Goal: Task Accomplishment & Management: Manage account settings

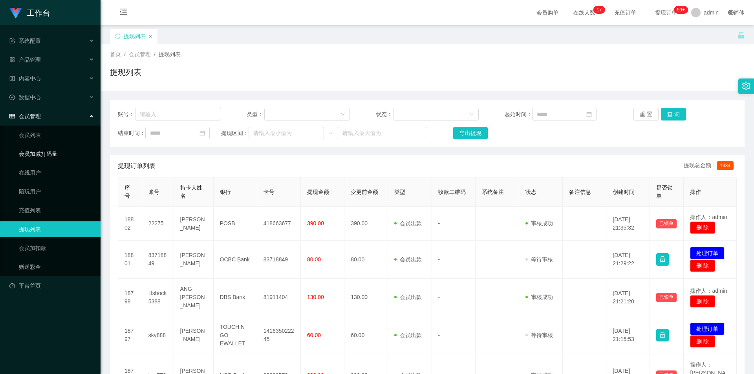
click at [52, 157] on link "会员加减打码量" at bounding box center [56, 154] width 75 height 16
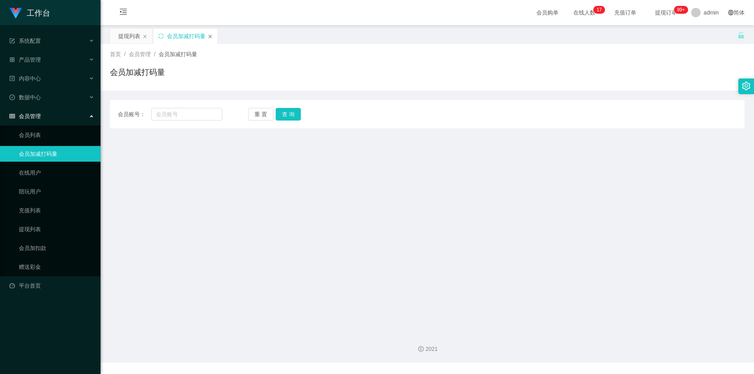
click at [210, 38] on icon "图标: close" at bounding box center [210, 36] width 5 height 5
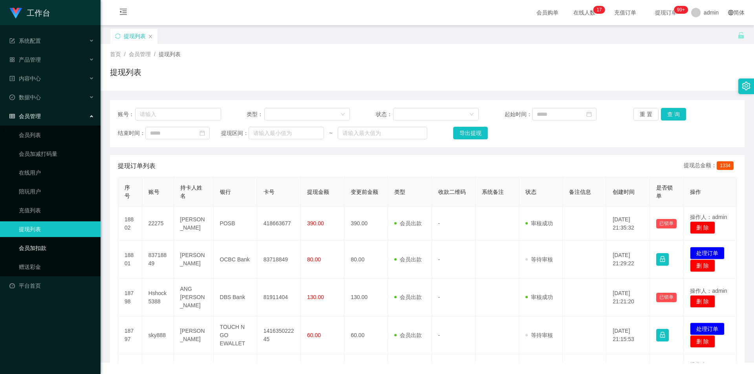
click at [61, 250] on link "会员加扣款" at bounding box center [56, 248] width 75 height 16
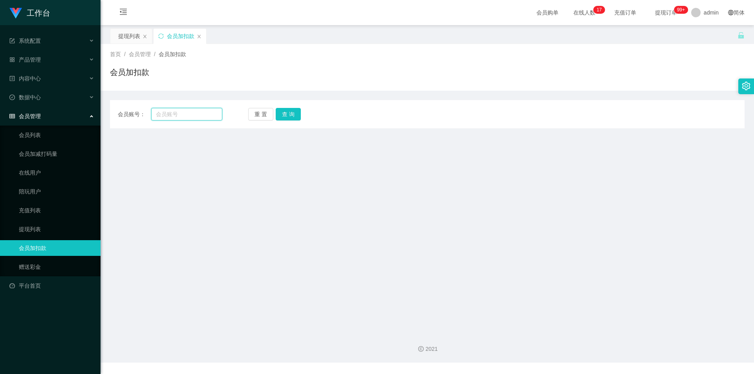
click at [204, 114] on input "text" at bounding box center [186, 114] width 71 height 13
paste input "18063387705"
type input "18063387705"
click at [295, 117] on button "查 询" at bounding box center [288, 114] width 25 height 13
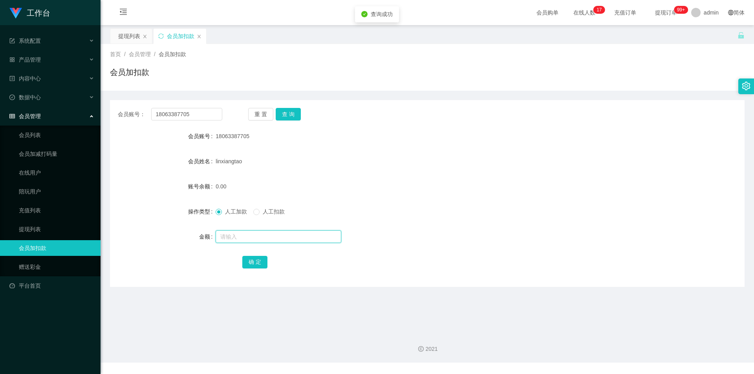
click at [230, 241] on input "text" at bounding box center [278, 236] width 126 height 13
type input "500"
click at [256, 263] on button "确 定" at bounding box center [254, 262] width 25 height 13
click at [341, 106] on div "会员账号： 18063387705 重 置 查 询 会员账号 18063387705 会员姓名 linxiangtao 账号余额 500.00 操作类型 人工…" at bounding box center [427, 193] width 634 height 187
drag, startPoint x: 476, startPoint y: 117, endPoint x: 484, endPoint y: 116, distance: 8.7
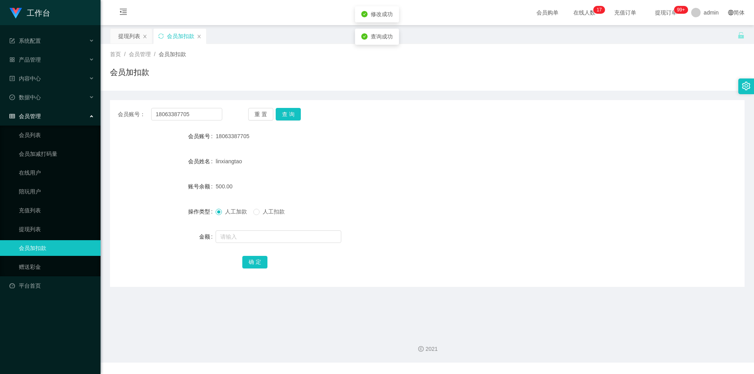
click at [480, 117] on div "会员账号： 18063387705 重 置 查 询" at bounding box center [427, 114] width 634 height 13
click at [533, 89] on div "首页 / 会员管理 / 会员加扣款 / 会员加扣款" at bounding box center [426, 67] width 653 height 47
click at [40, 134] on link "会员列表" at bounding box center [56, 135] width 75 height 16
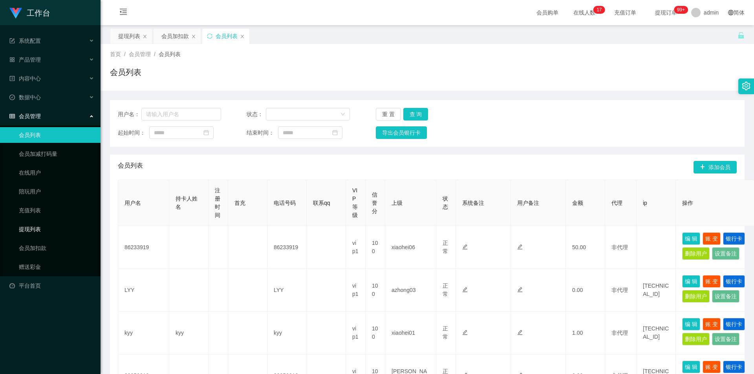
click at [37, 227] on link "提现列表" at bounding box center [56, 229] width 75 height 16
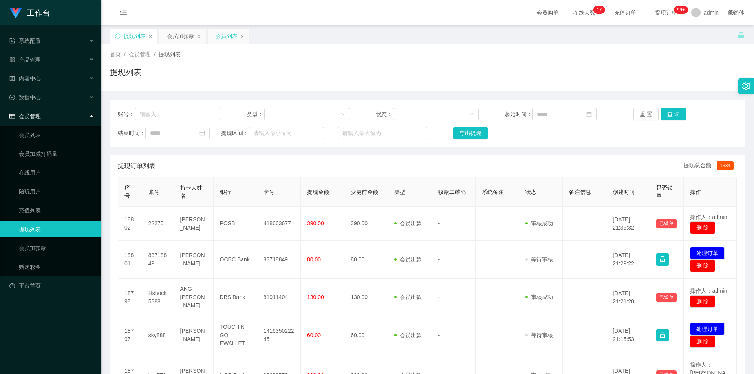
click at [222, 38] on div "会员列表" at bounding box center [226, 36] width 22 height 15
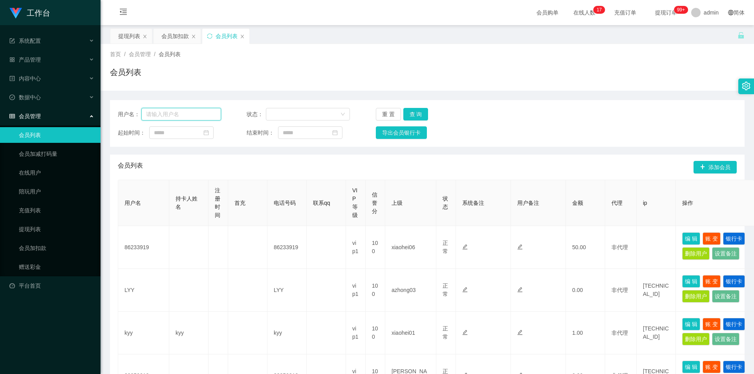
click at [186, 115] on input "text" at bounding box center [181, 114] width 80 height 13
paste input "18063387705"
type input "18063387705"
click at [418, 111] on button "查 询" at bounding box center [415, 114] width 25 height 13
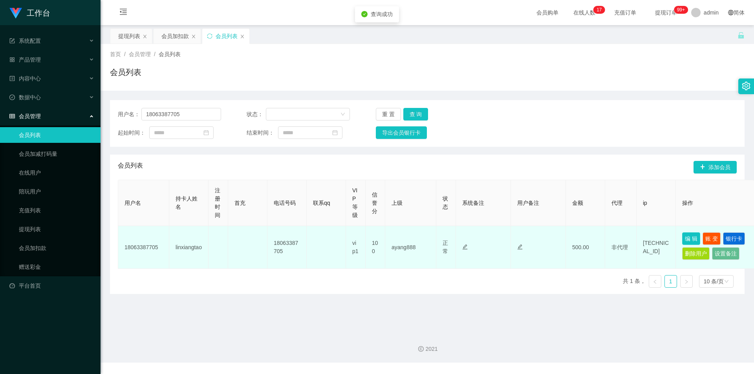
click at [691, 239] on button "编 辑" at bounding box center [691, 238] width 18 height 13
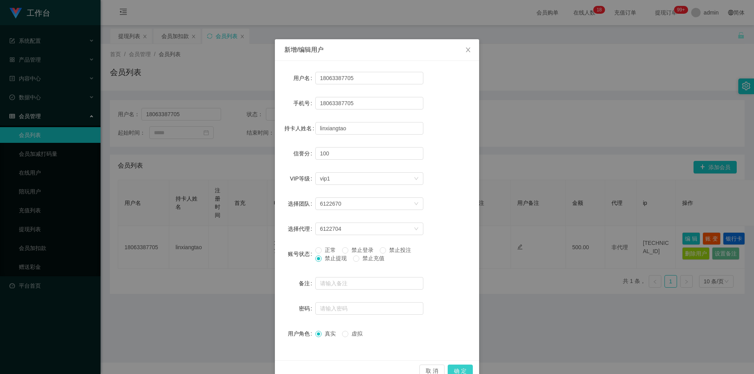
click at [464, 367] on button "确 定" at bounding box center [459, 371] width 25 height 13
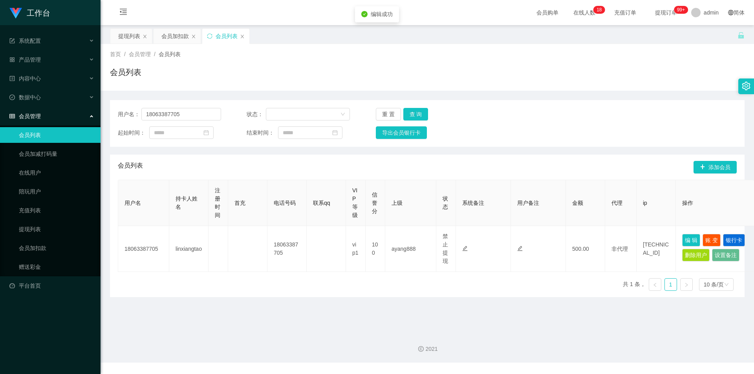
click at [512, 327] on div "2021" at bounding box center [426, 344] width 653 height 37
click at [558, 127] on div "起始时间： 结束时间： 导出会员银行卡" at bounding box center [427, 132] width 619 height 13
